Goal: Information Seeking & Learning: Learn about a topic

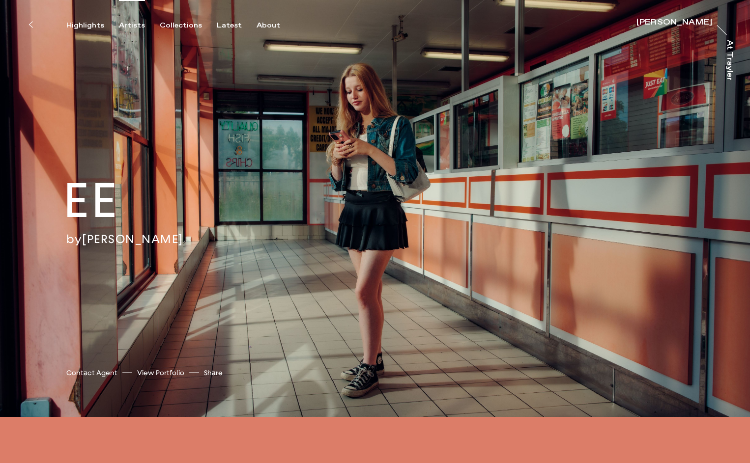
click at [132, 26] on div "Artists" at bounding box center [132, 25] width 26 height 9
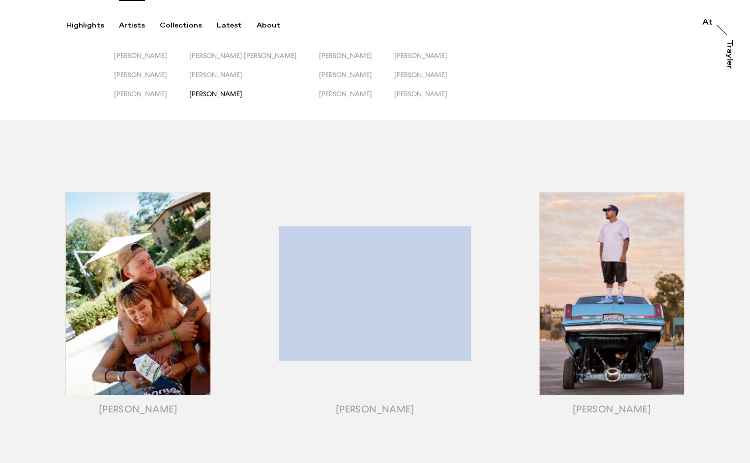
click at [227, 94] on span "[PERSON_NAME]" at bounding box center [215, 94] width 53 height 8
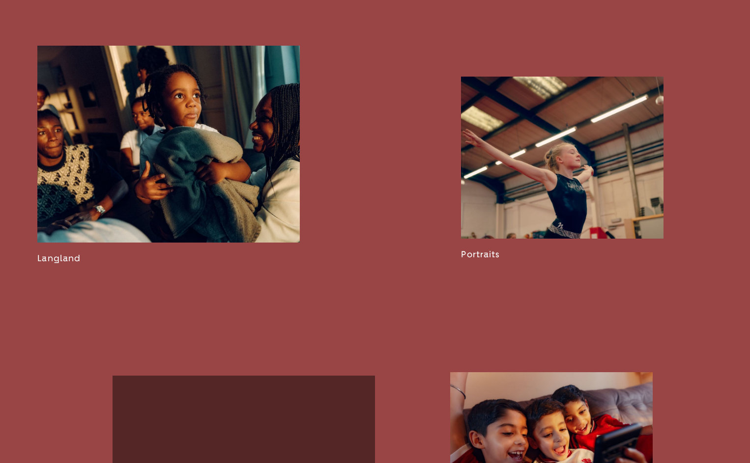
scroll to position [1339, 0]
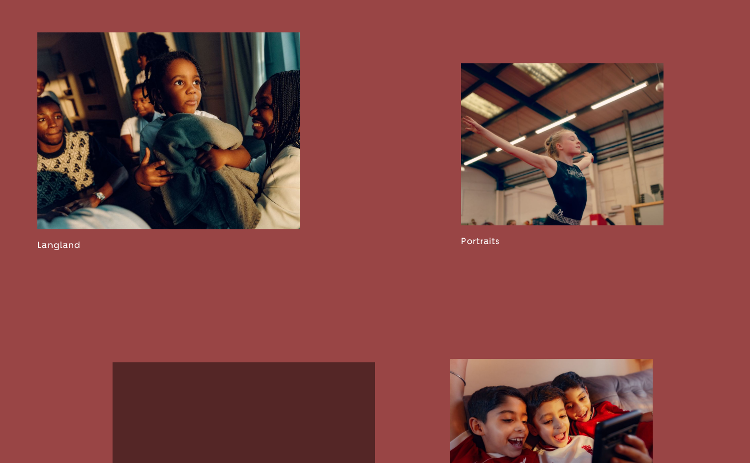
click at [541, 205] on link at bounding box center [562, 154] width 202 height 183
